Goal: Task Accomplishment & Management: Manage account settings

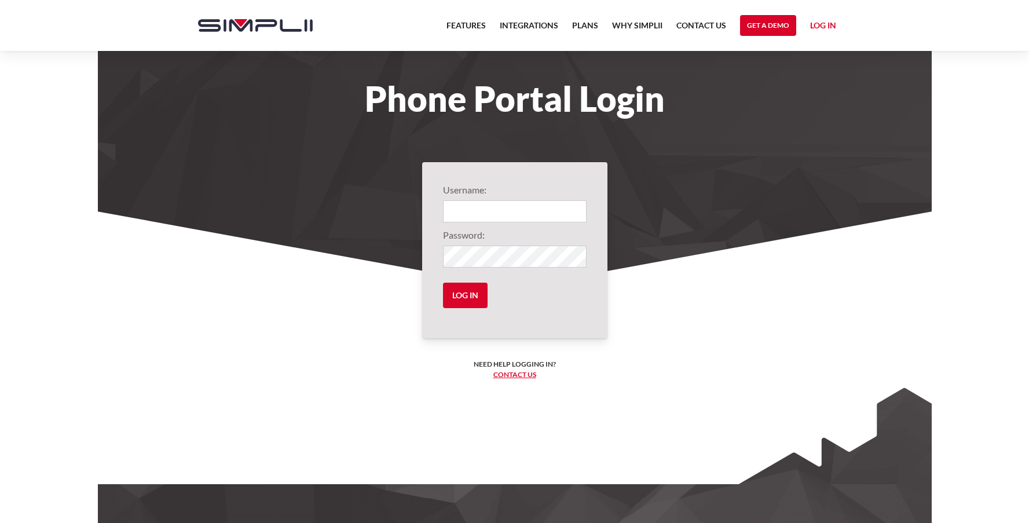
click at [813, 284] on section "Username: Password: Log in Need help logging in? ‍ Contact us Logging in... Oop…" at bounding box center [515, 361] width 834 height 301
type input "1001@StarImprovements"
click at [469, 300] on input "Log in" at bounding box center [465, 295] width 45 height 25
click at [466, 288] on input "Log in" at bounding box center [465, 295] width 45 height 25
click at [451, 287] on input "Log in" at bounding box center [465, 295] width 45 height 25
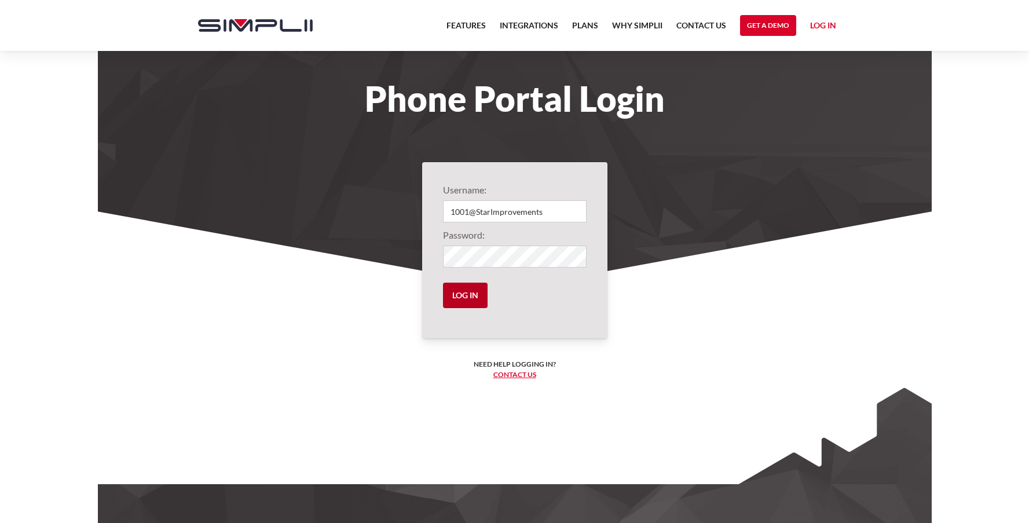
click at [458, 290] on input "Log in" at bounding box center [465, 295] width 45 height 25
click at [564, 208] on input "1001@StarImprovements" at bounding box center [515, 211] width 144 height 22
click at [592, 181] on div "Username: 1001@StarImprovements Password: Log in Need help logging in? ‍ Contac…" at bounding box center [514, 250] width 185 height 176
click at [466, 291] on input "Log in" at bounding box center [465, 295] width 45 height 25
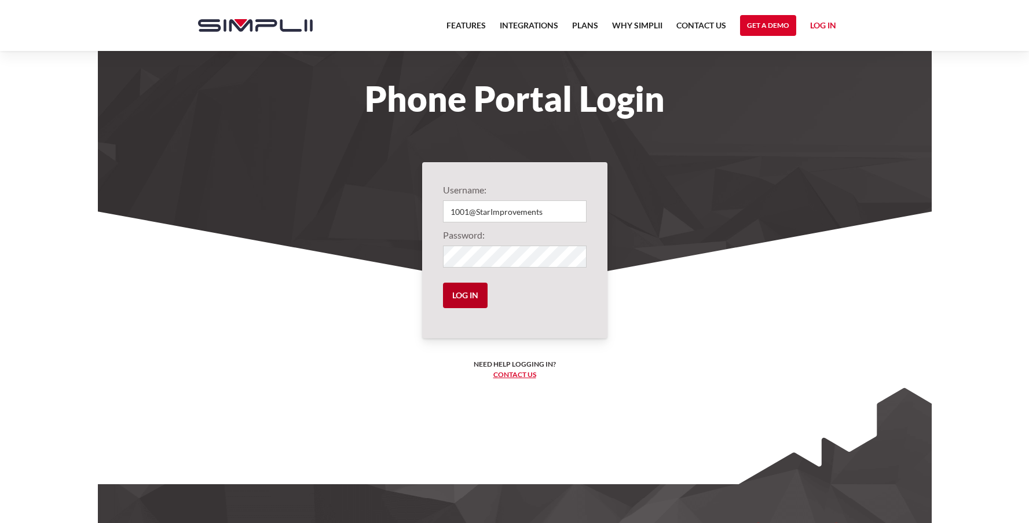
click at [466, 291] on input "Log in" at bounding box center [465, 295] width 45 height 25
click at [823, 20] on link "Log in" at bounding box center [823, 27] width 26 height 17
